Goal: Check status: Check status

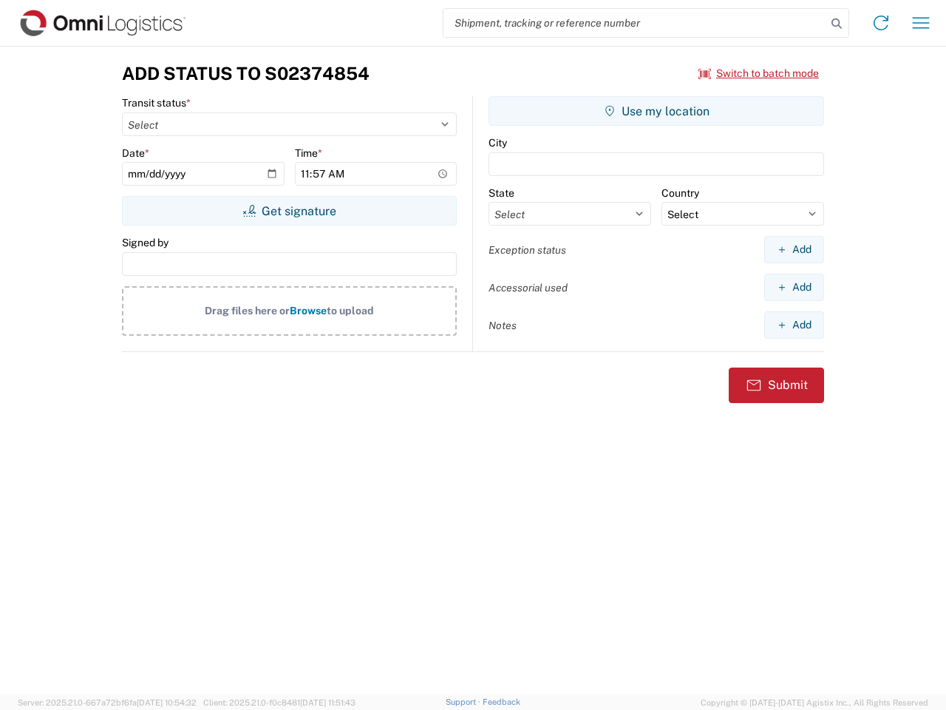
click at [635, 23] on input "search" at bounding box center [635, 23] width 383 height 28
click at [837, 24] on icon at bounding box center [837, 23] width 21 height 21
click at [881, 23] on icon at bounding box center [882, 23] width 24 height 24
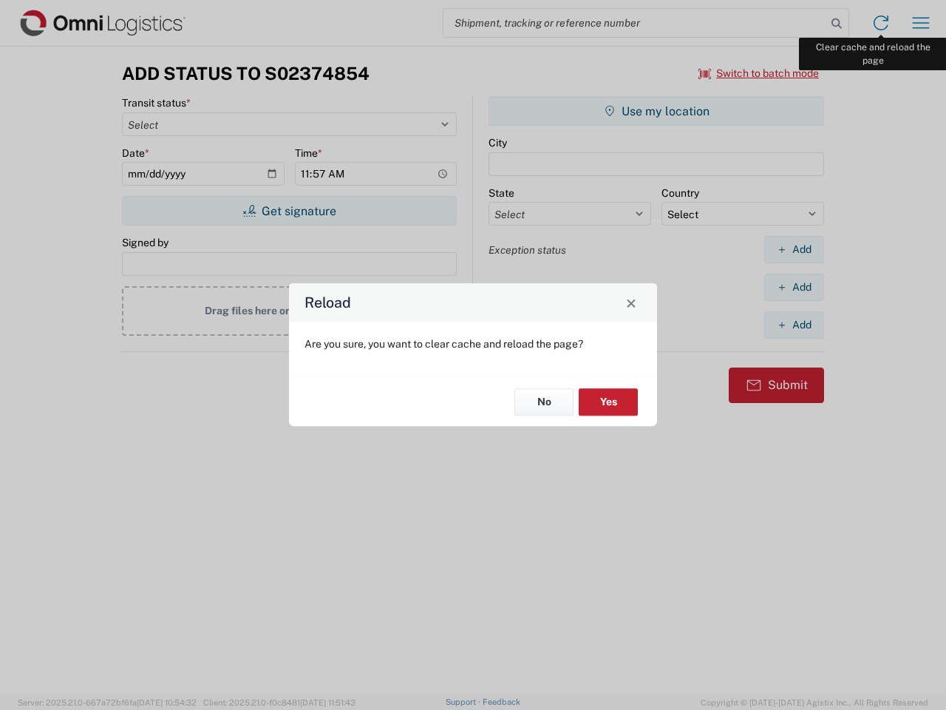
click at [921, 23] on div "Reload Are you sure, you want to clear cache and reload the page? No Yes" at bounding box center [473, 355] width 946 height 710
click at [759, 73] on div "Reload Are you sure, you want to clear cache and reload the page? No Yes" at bounding box center [473, 355] width 946 height 710
click at [289, 211] on div "Reload Are you sure, you want to clear cache and reload the page? No Yes" at bounding box center [473, 355] width 946 height 710
click at [657, 111] on div "Reload Are you sure, you want to clear cache and reload the page? No Yes" at bounding box center [473, 355] width 946 height 710
click at [794, 249] on div "Reload Are you sure, you want to clear cache and reload the page? No Yes" at bounding box center [473, 355] width 946 height 710
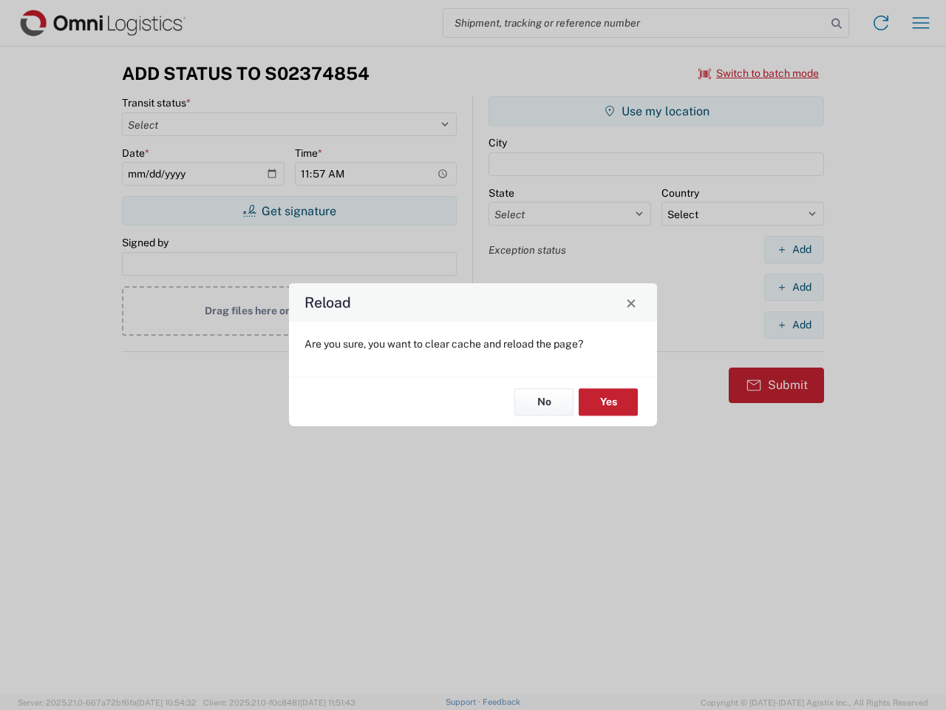
click at [794, 287] on div "Reload Are you sure, you want to clear cache and reload the page? No Yes" at bounding box center [473, 355] width 946 height 710
click at [794, 325] on div "Reload Are you sure, you want to clear cache and reload the page? No Yes" at bounding box center [473, 355] width 946 height 710
